Goal: Contribute content: Add original content to the website for others to see

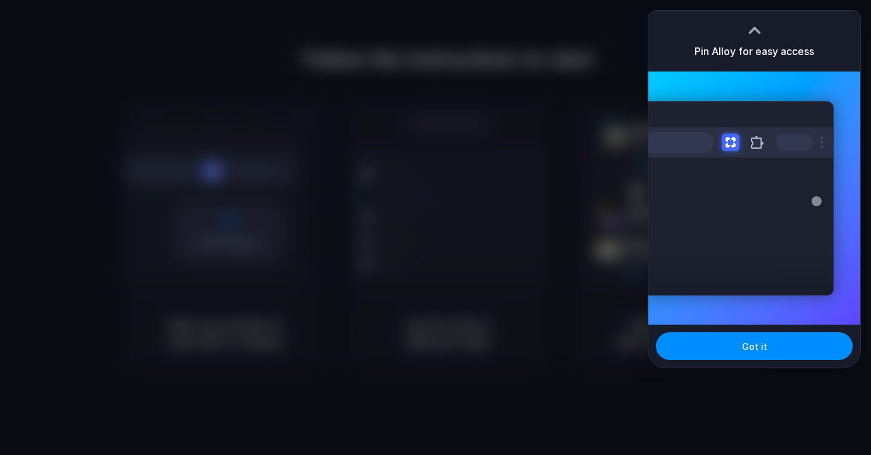
click at [765, 48] on h3 "Pin Alloy for easy access" at bounding box center [754, 51] width 120 height 15
click at [729, 144] on div at bounding box center [731, 142] width 18 height 18
click at [756, 28] on div at bounding box center [754, 30] width 19 height 19
click at [596, 62] on div at bounding box center [435, 227] width 871 height 455
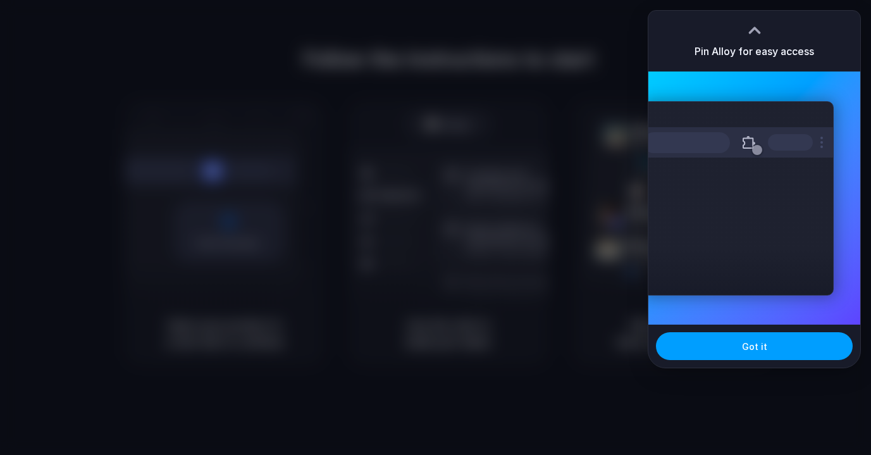
click at [750, 346] on span "Got it" at bounding box center [754, 346] width 25 height 13
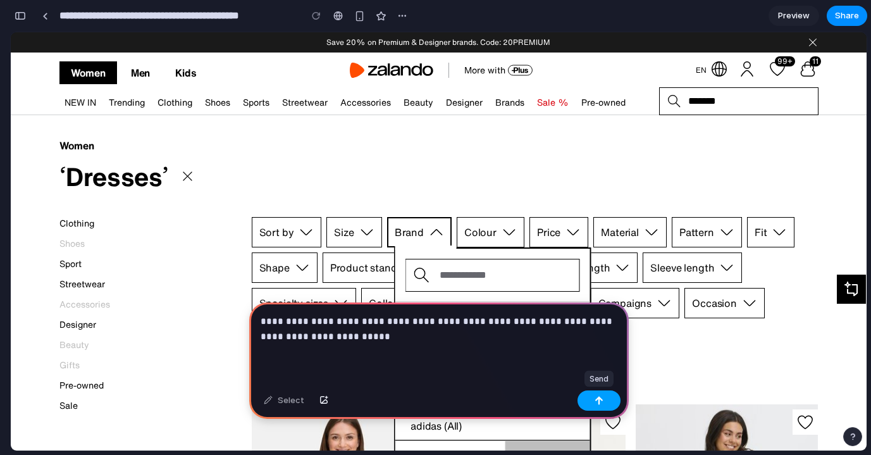
click at [610, 400] on button "button" at bounding box center [598, 400] width 43 height 20
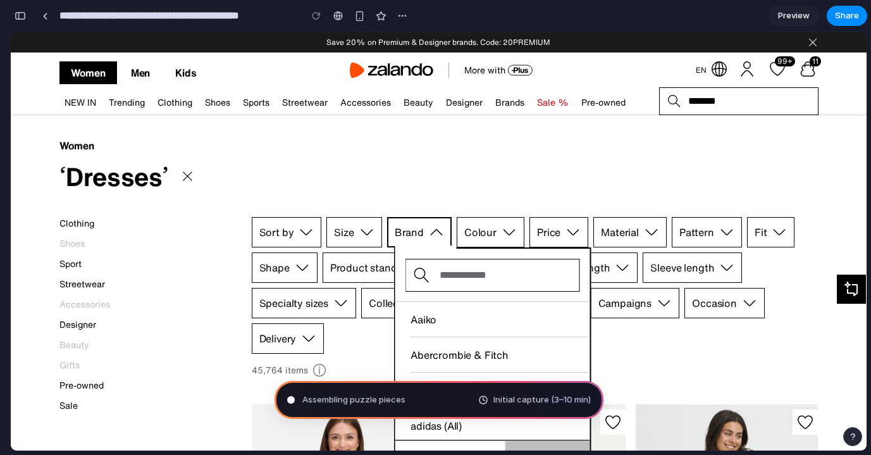
type input "**********"
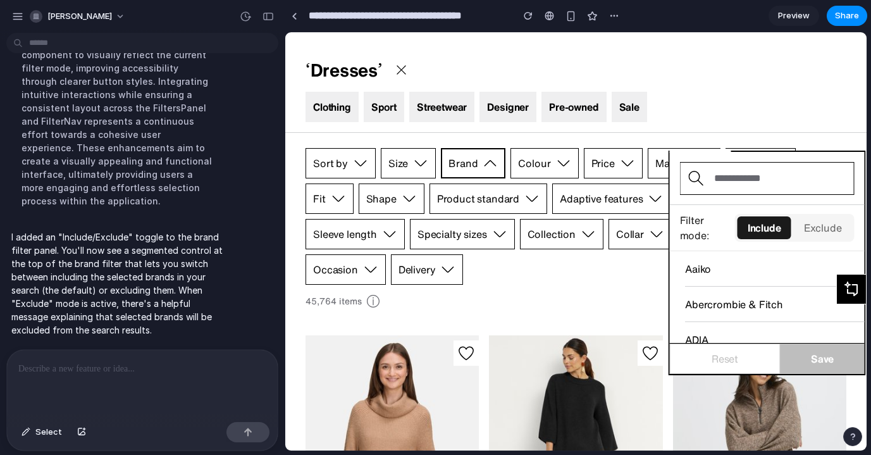
scroll to position [94, 0]
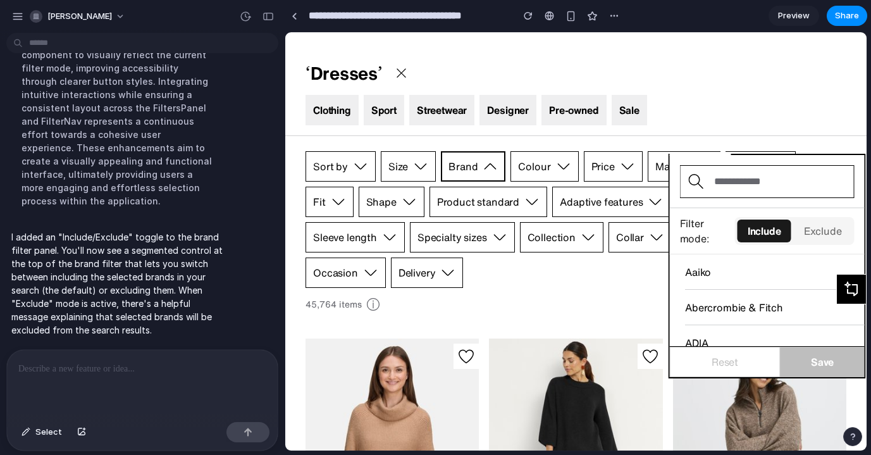
click at [814, 233] on button "Exclude" at bounding box center [823, 230] width 58 height 23
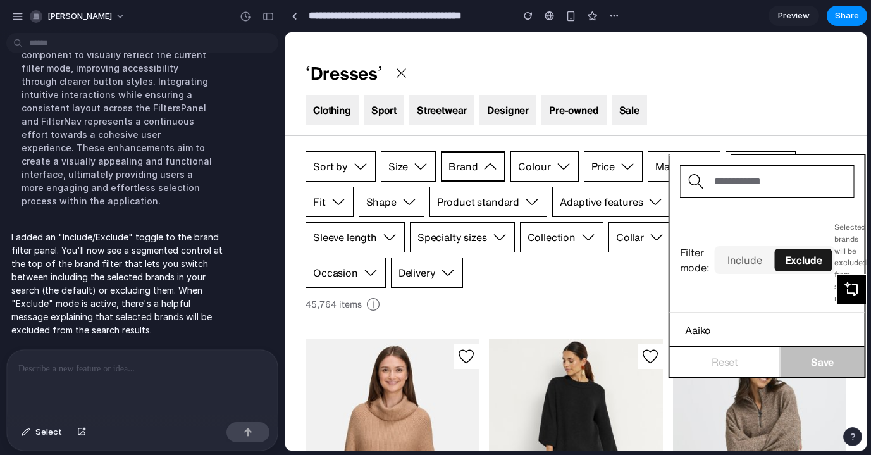
click at [746, 181] on input "text" at bounding box center [778, 181] width 149 height 30
type input "*****"
click at [808, 362] on span "Save" at bounding box center [822, 362] width 84 height 30
drag, startPoint x: 753, startPoint y: 182, endPoint x: 695, endPoint y: 185, distance: 57.6
click at [695, 185] on div "*****" at bounding box center [767, 181] width 175 height 33
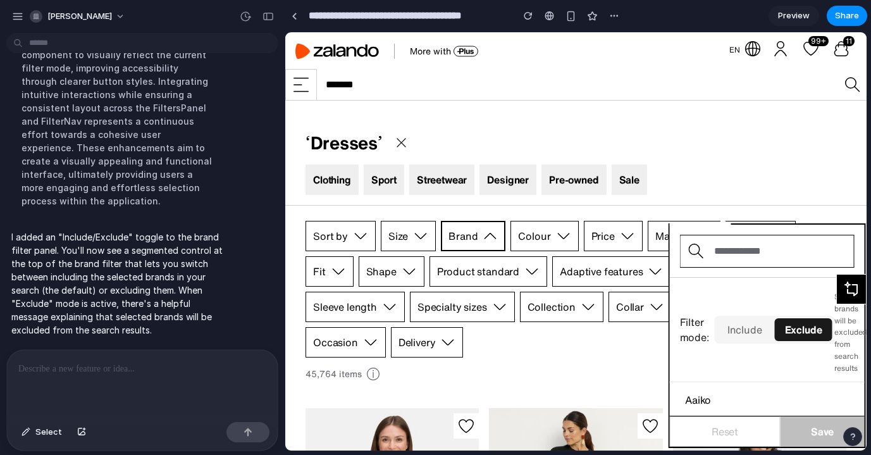
scroll to position [0, 0]
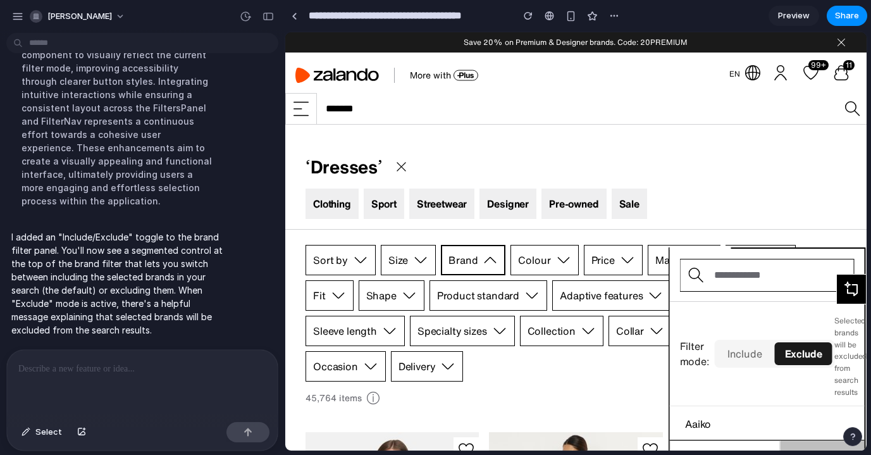
click at [737, 355] on button "Include" at bounding box center [744, 353] width 55 height 23
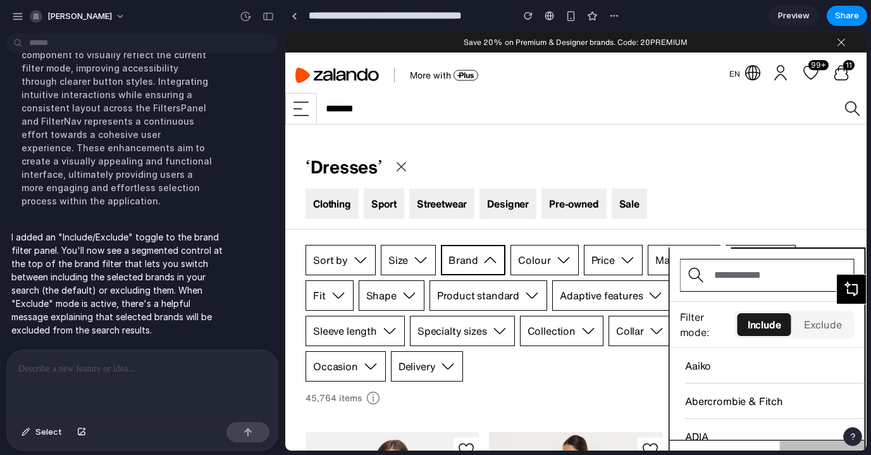
click at [733, 280] on input "text" at bounding box center [778, 275] width 149 height 30
type input "*"
click at [825, 328] on button "Exclude" at bounding box center [823, 324] width 58 height 23
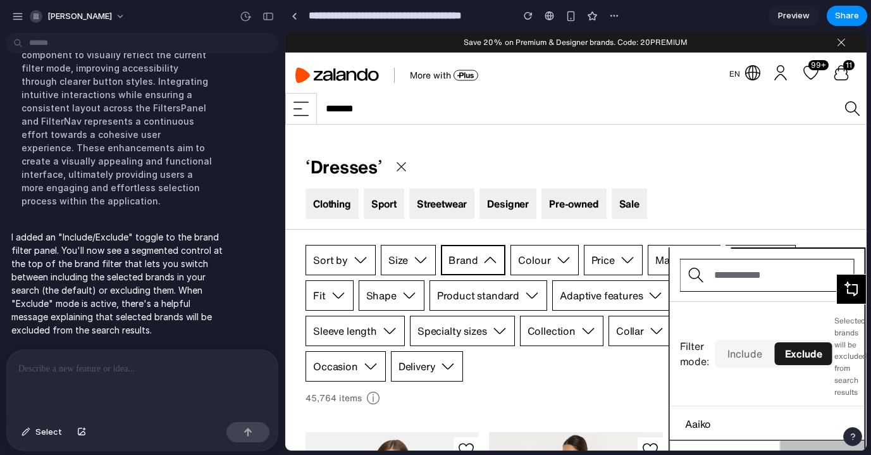
click at [769, 277] on input "text" at bounding box center [778, 275] width 149 height 30
type input "*"
click at [747, 355] on button "Include" at bounding box center [744, 353] width 55 height 23
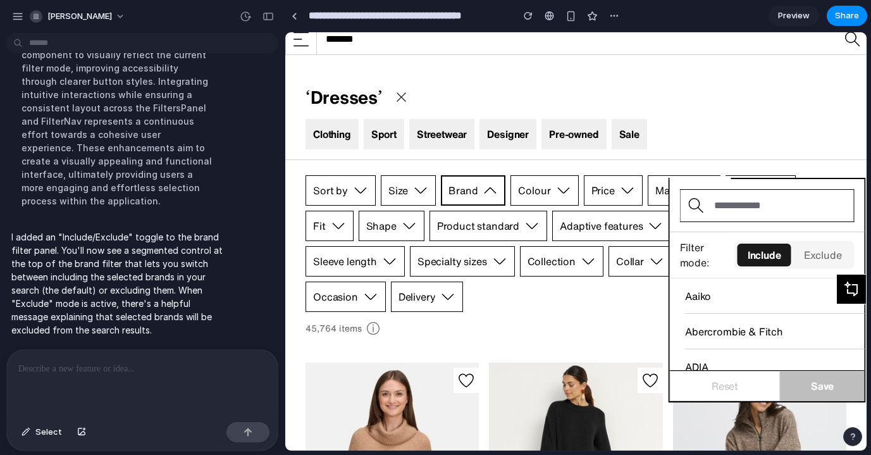
scroll to position [70, 0]
click at [177, 375] on p at bounding box center [142, 368] width 248 height 15
click at [829, 256] on button "Exclude" at bounding box center [823, 254] width 58 height 23
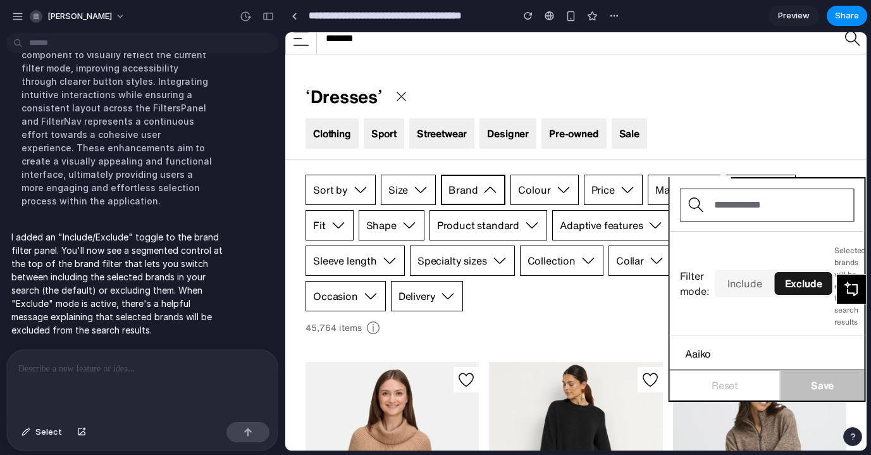
click at [745, 207] on input "text" at bounding box center [778, 205] width 149 height 30
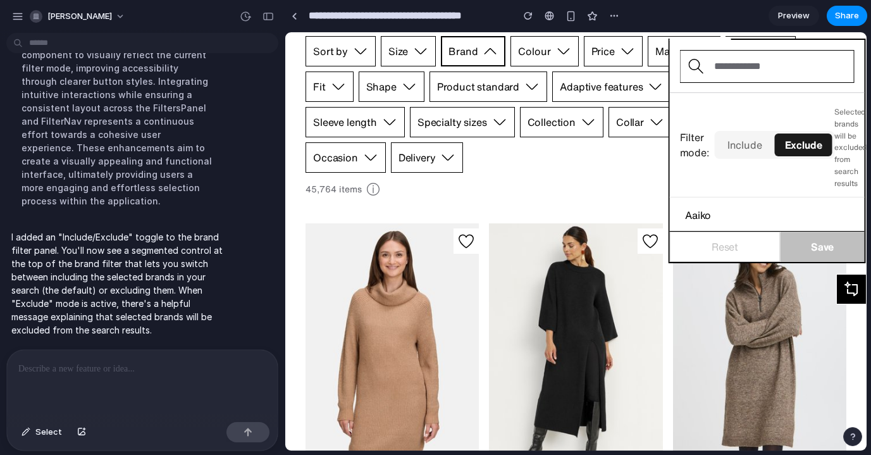
scroll to position [0, 0]
